Goal: Book appointment/travel/reservation

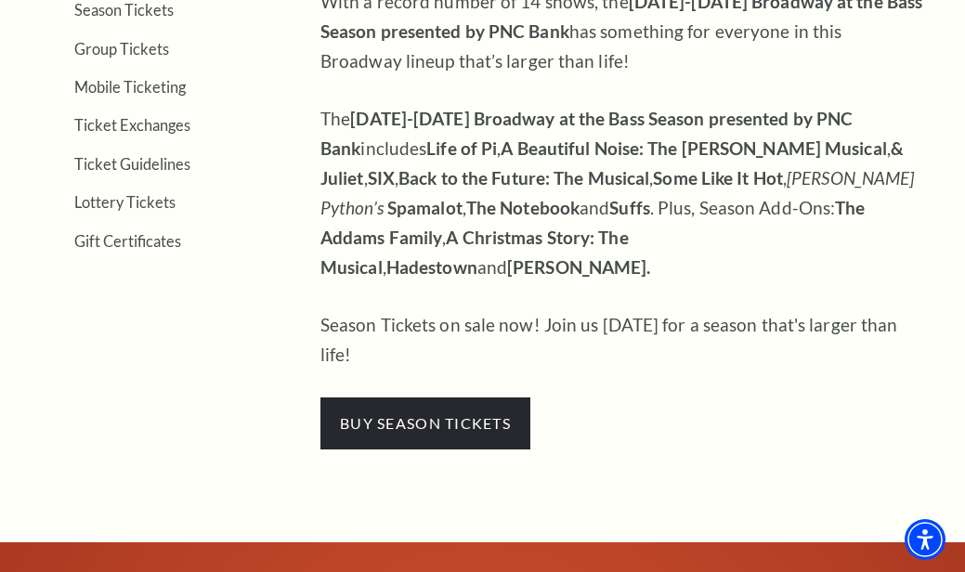
scroll to position [372, 0]
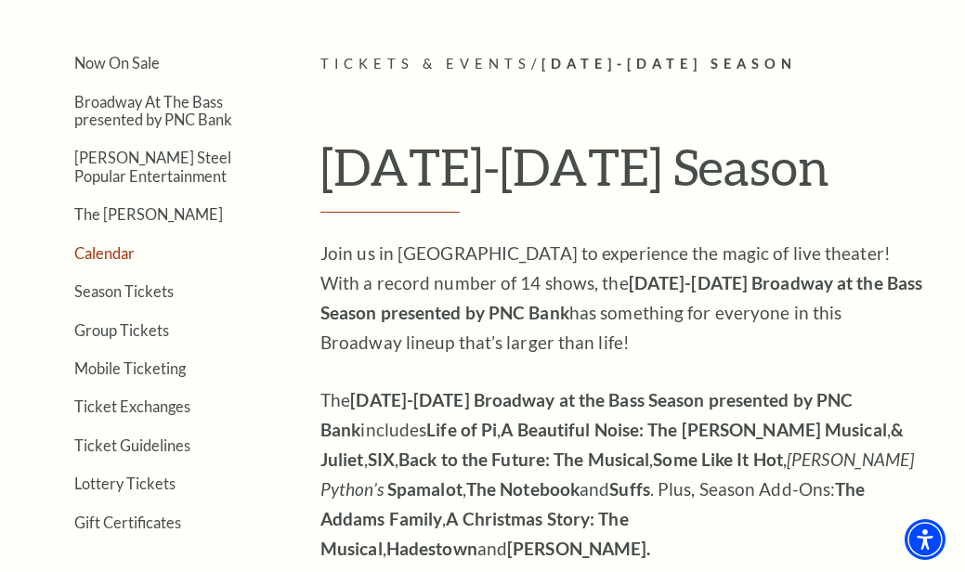
click at [121, 250] on link "Calendar" at bounding box center [104, 253] width 60 height 18
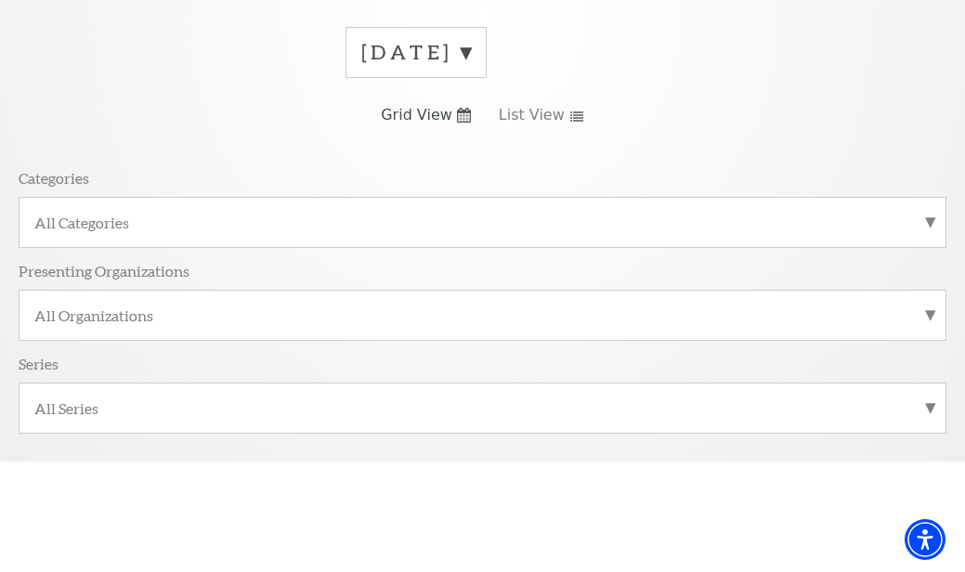
scroll to position [279, 0]
click at [605, 211] on label "All Categories" at bounding box center [482, 221] width 897 height 20
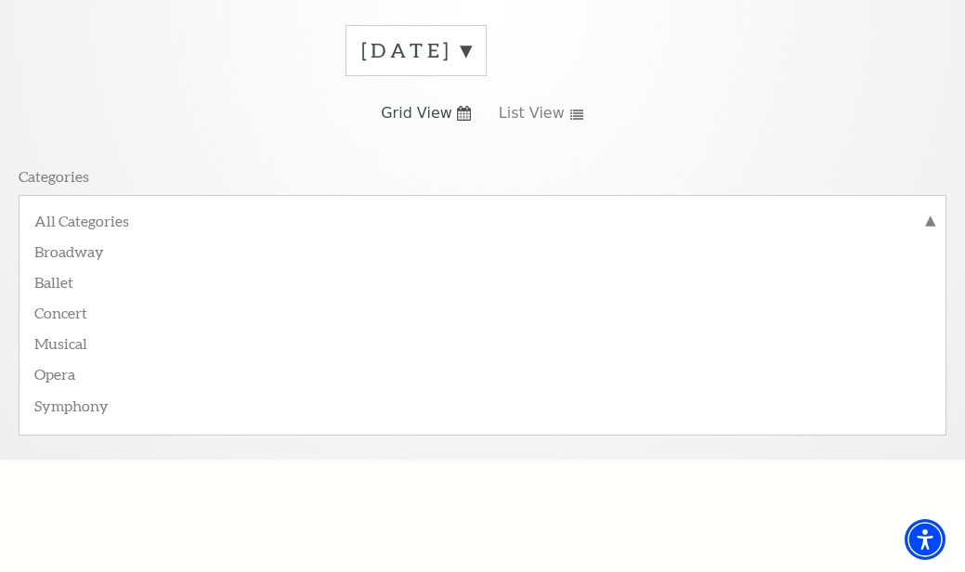
click at [448, 103] on span "Grid View" at bounding box center [417, 113] width 72 height 20
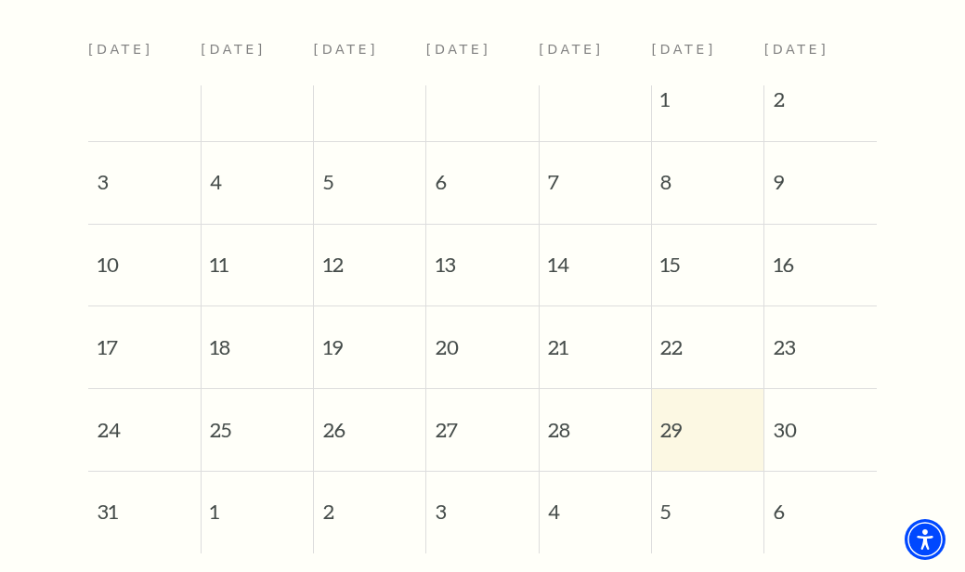
scroll to position [650, 0]
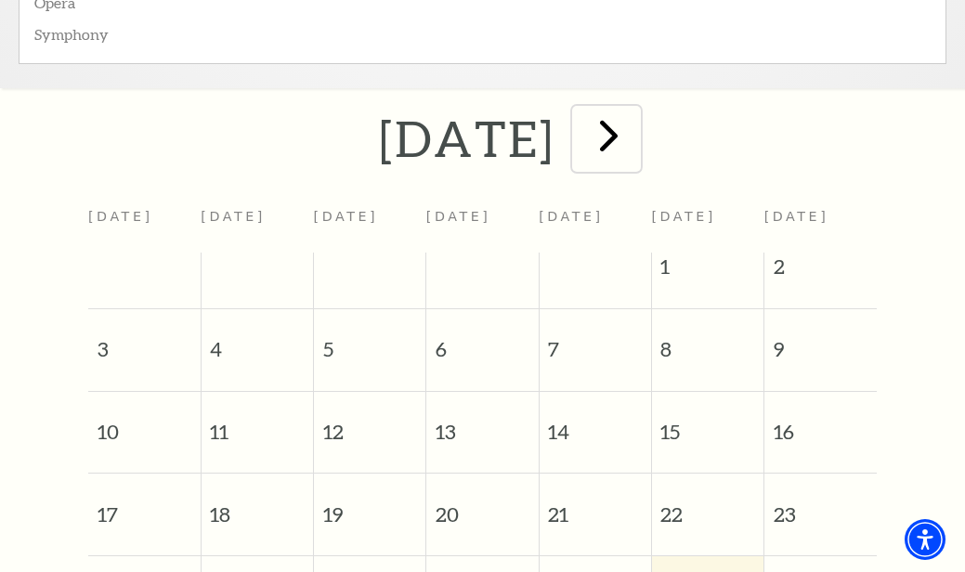
click at [635, 122] on span "next" at bounding box center [609, 135] width 53 height 53
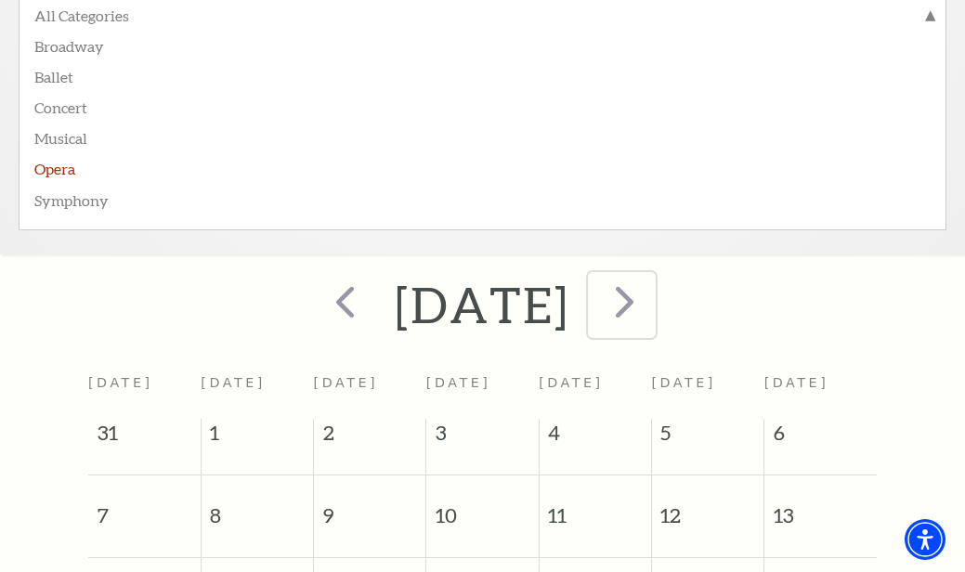
scroll to position [465, 0]
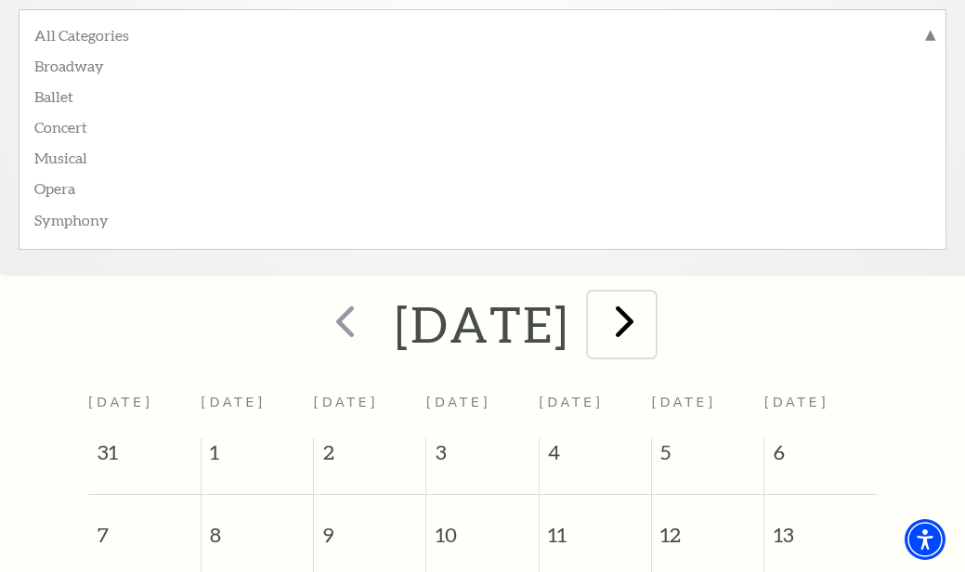
click at [651, 295] on span "next" at bounding box center [624, 321] width 53 height 53
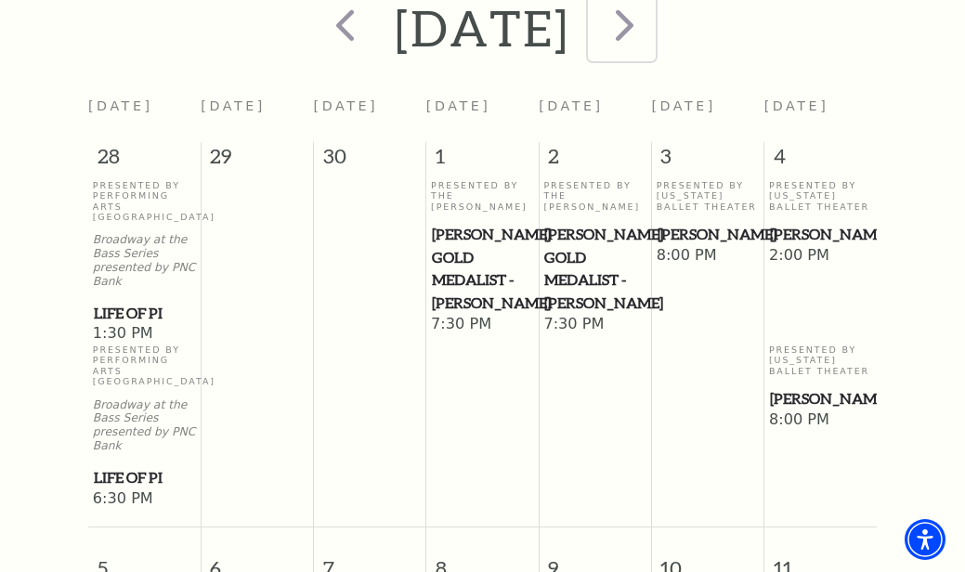
scroll to position [714, 0]
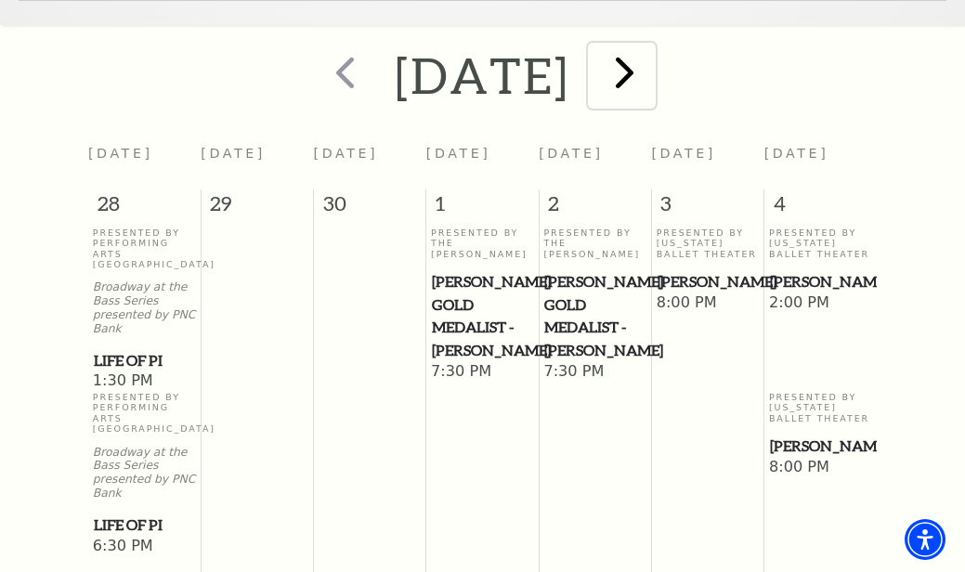
click at [651, 49] on span "next" at bounding box center [624, 72] width 53 height 53
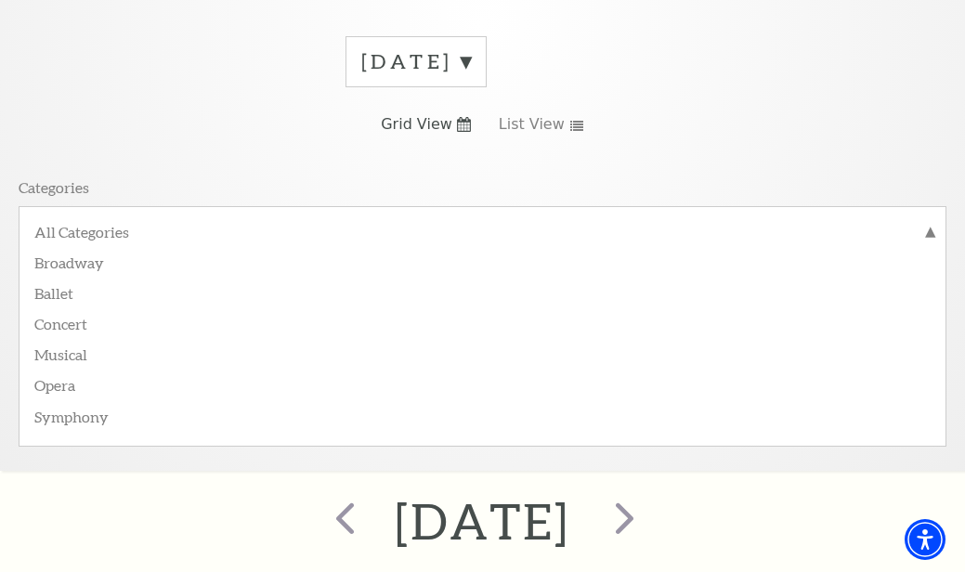
scroll to position [249, 0]
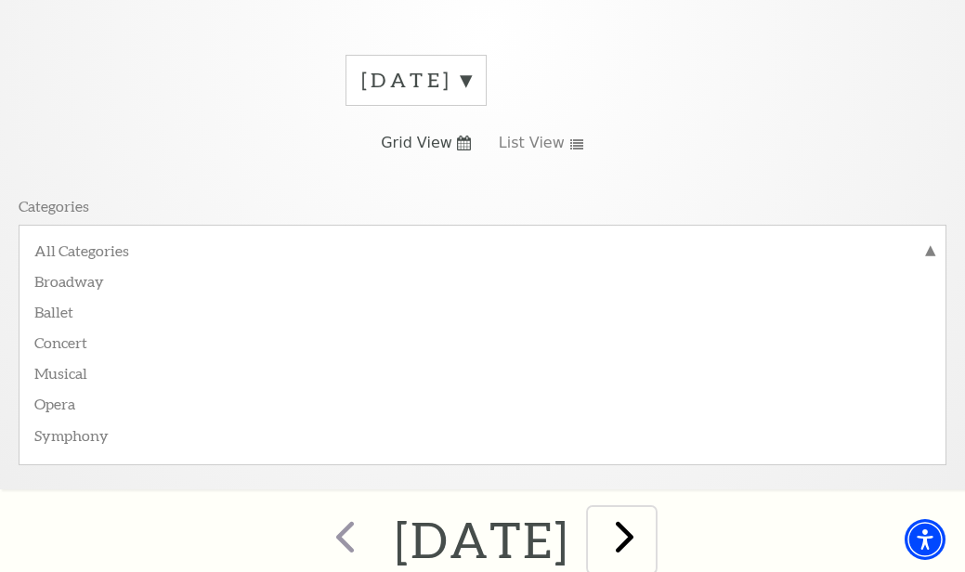
click at [651, 527] on span "next" at bounding box center [624, 536] width 53 height 53
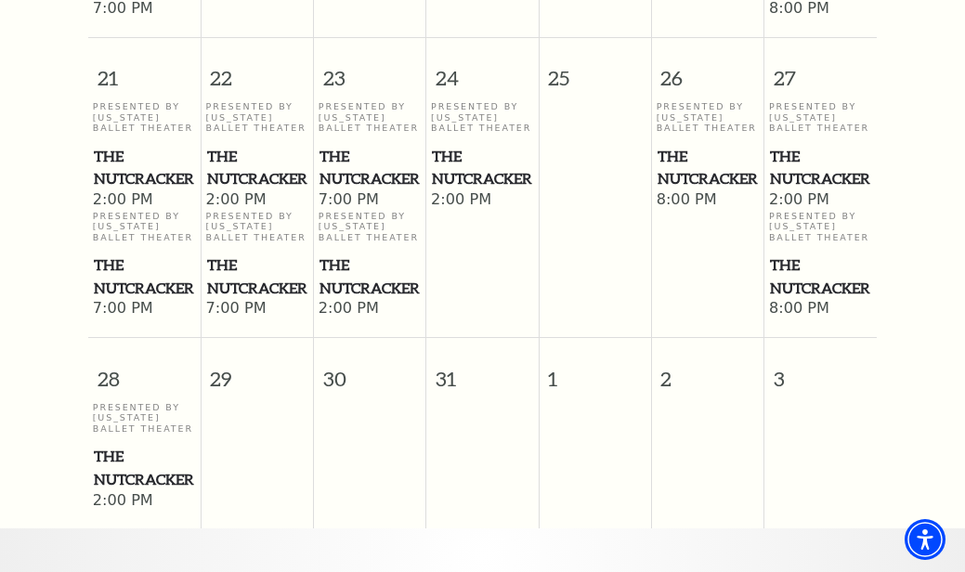
scroll to position [2107, 0]
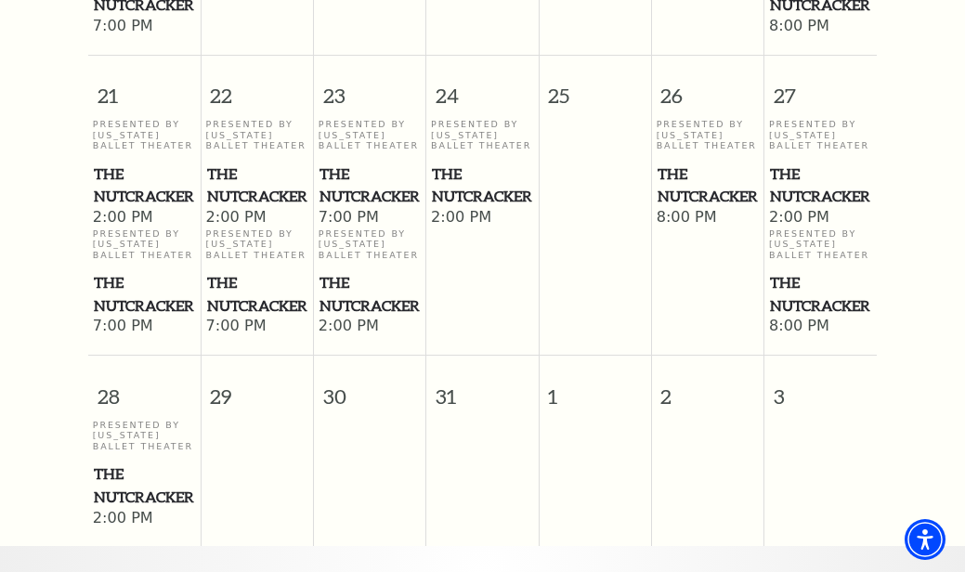
click at [698, 163] on span "The Nutcracker" at bounding box center [708, 186] width 101 height 46
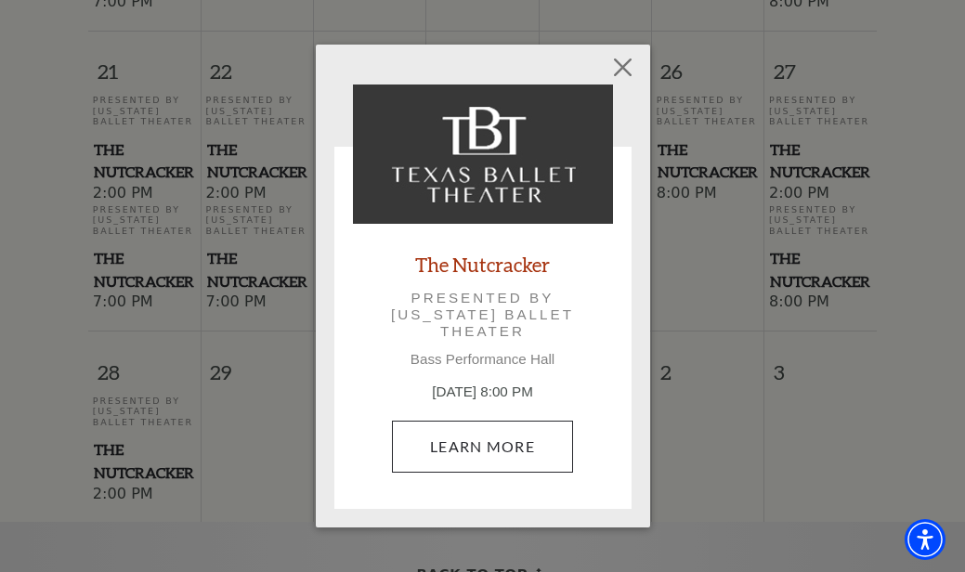
scroll to position [2200, 0]
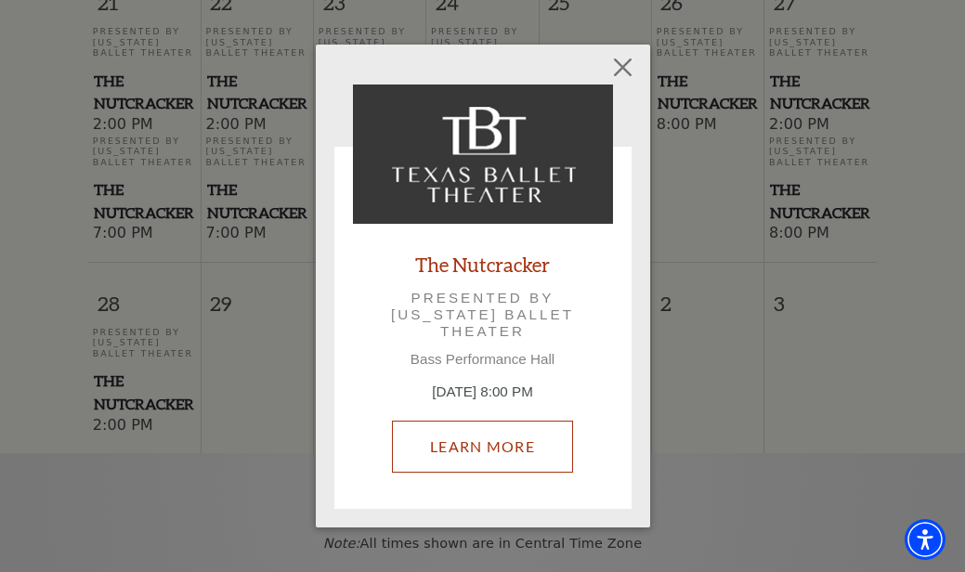
click at [536, 438] on link "Learn More" at bounding box center [482, 447] width 181 height 52
